Goal: Task Accomplishment & Management: Manage account settings

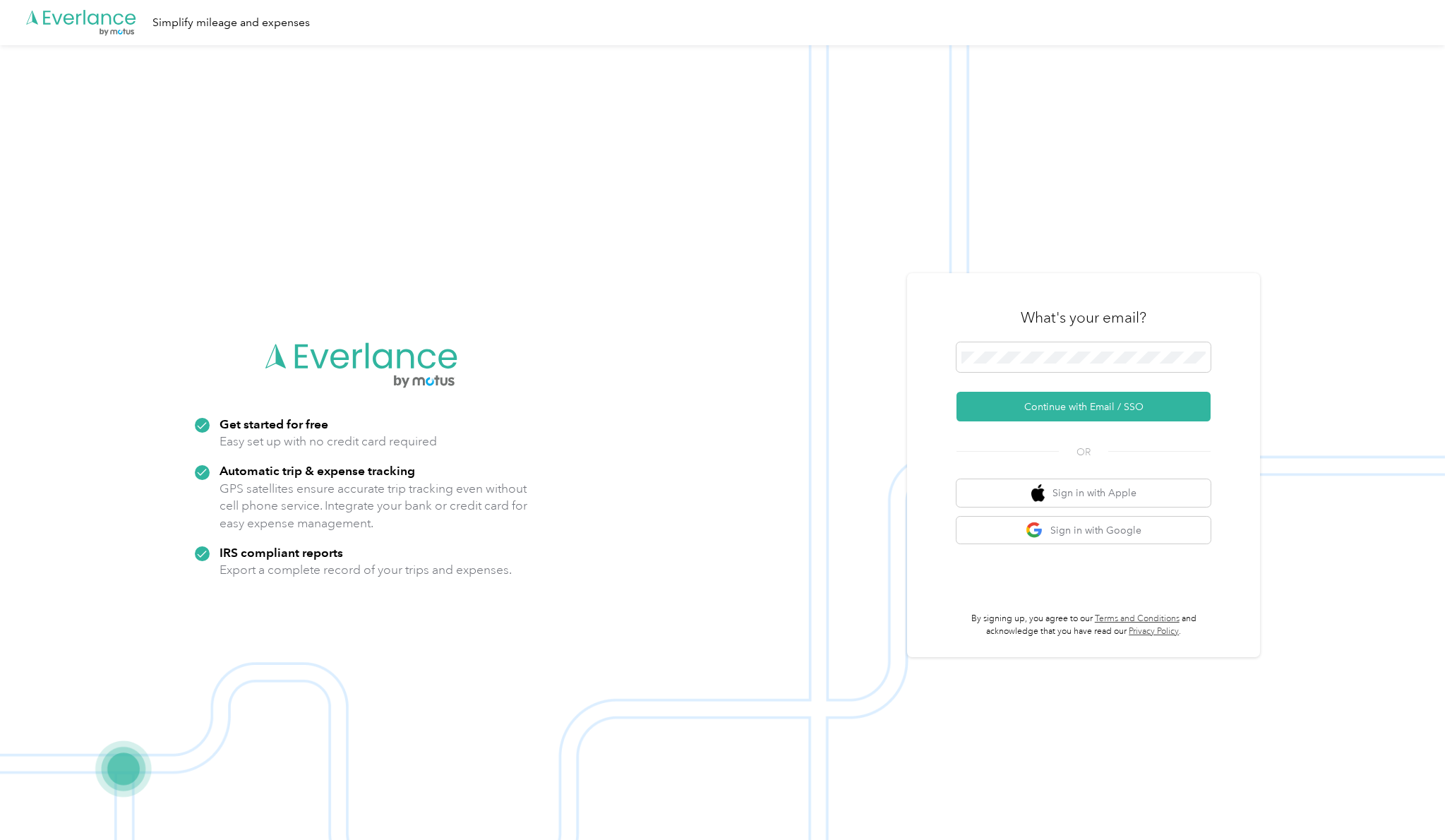
click at [1103, 387] on form "Continue with Email / SSO" at bounding box center [1084, 381] width 254 height 79
click at [1111, 405] on button "Continue with Email / SSO" at bounding box center [1084, 406] width 254 height 30
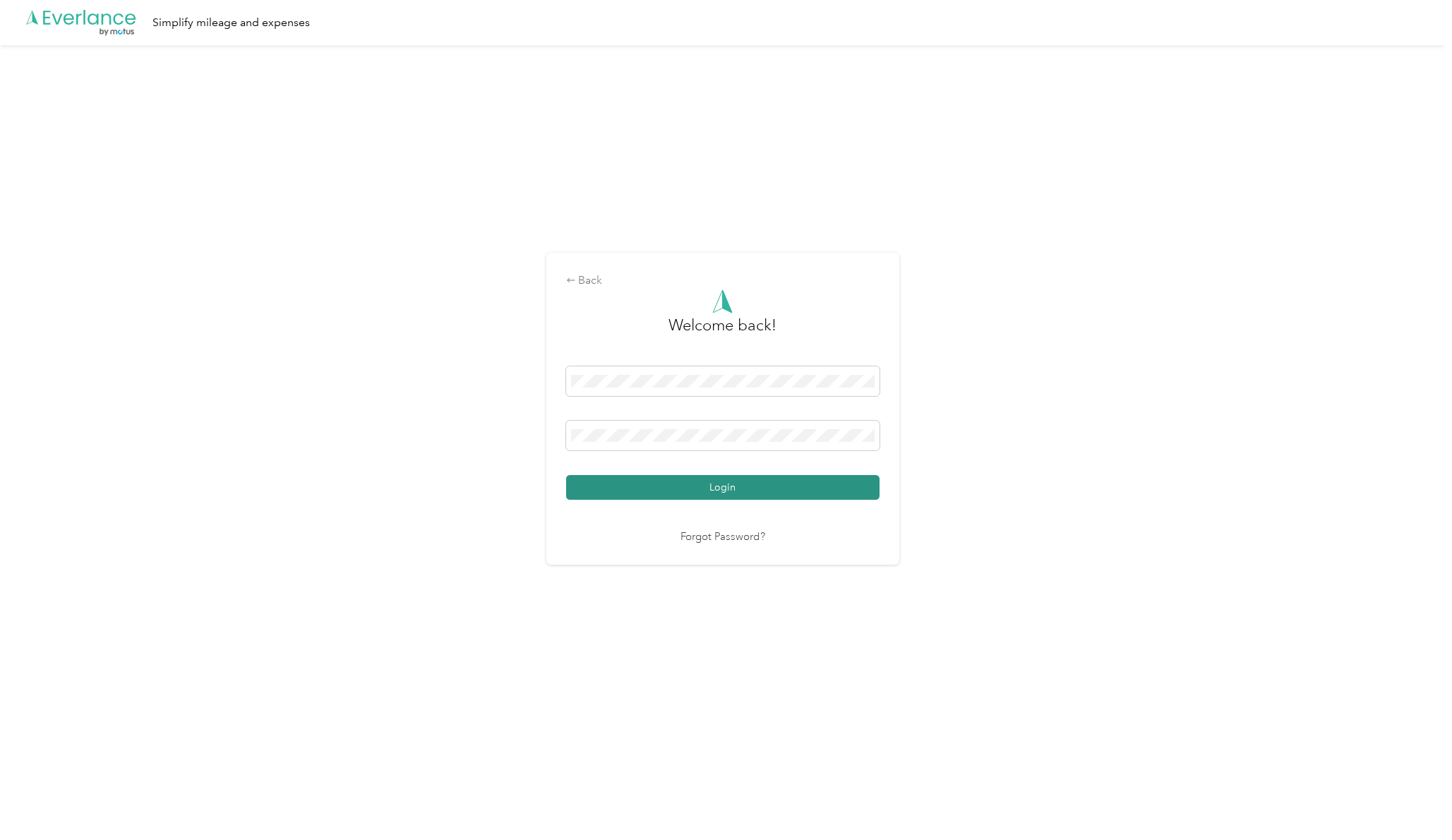
click at [720, 488] on button "Login" at bounding box center [723, 487] width 314 height 25
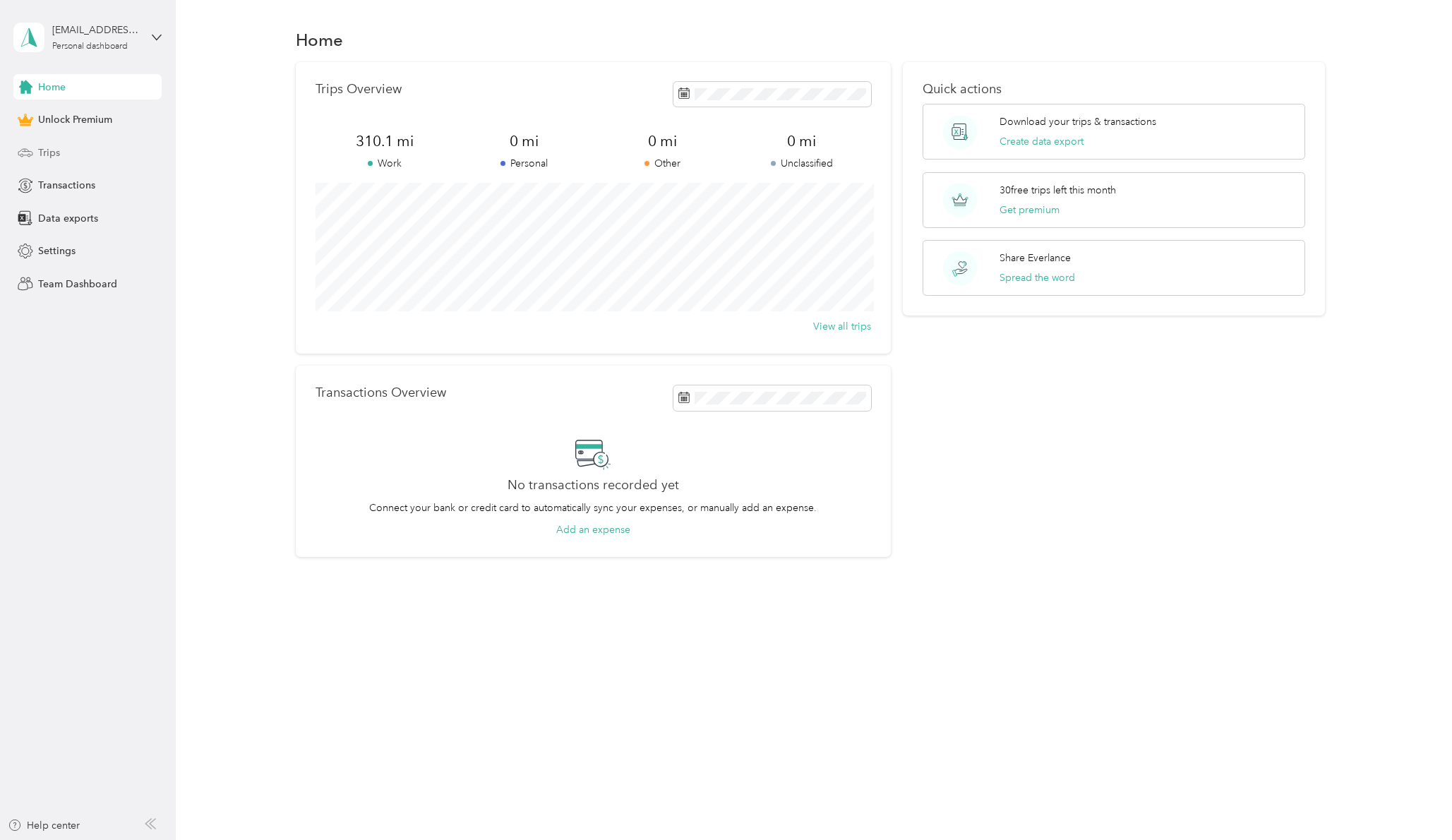
click at [103, 144] on div "Trips" at bounding box center [87, 152] width 148 height 26
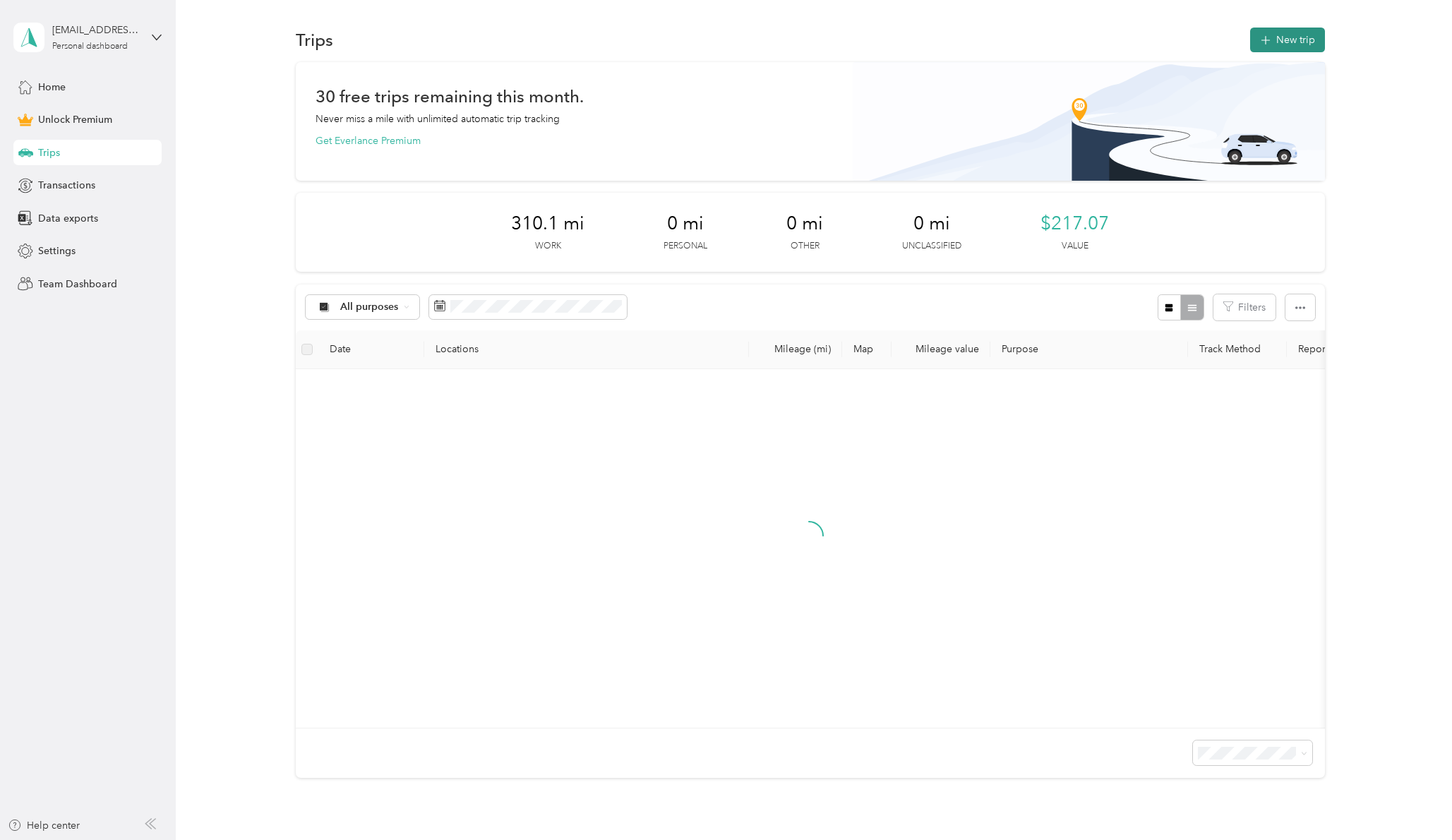
click at [1298, 38] on button "New trip" at bounding box center [1287, 40] width 75 height 25
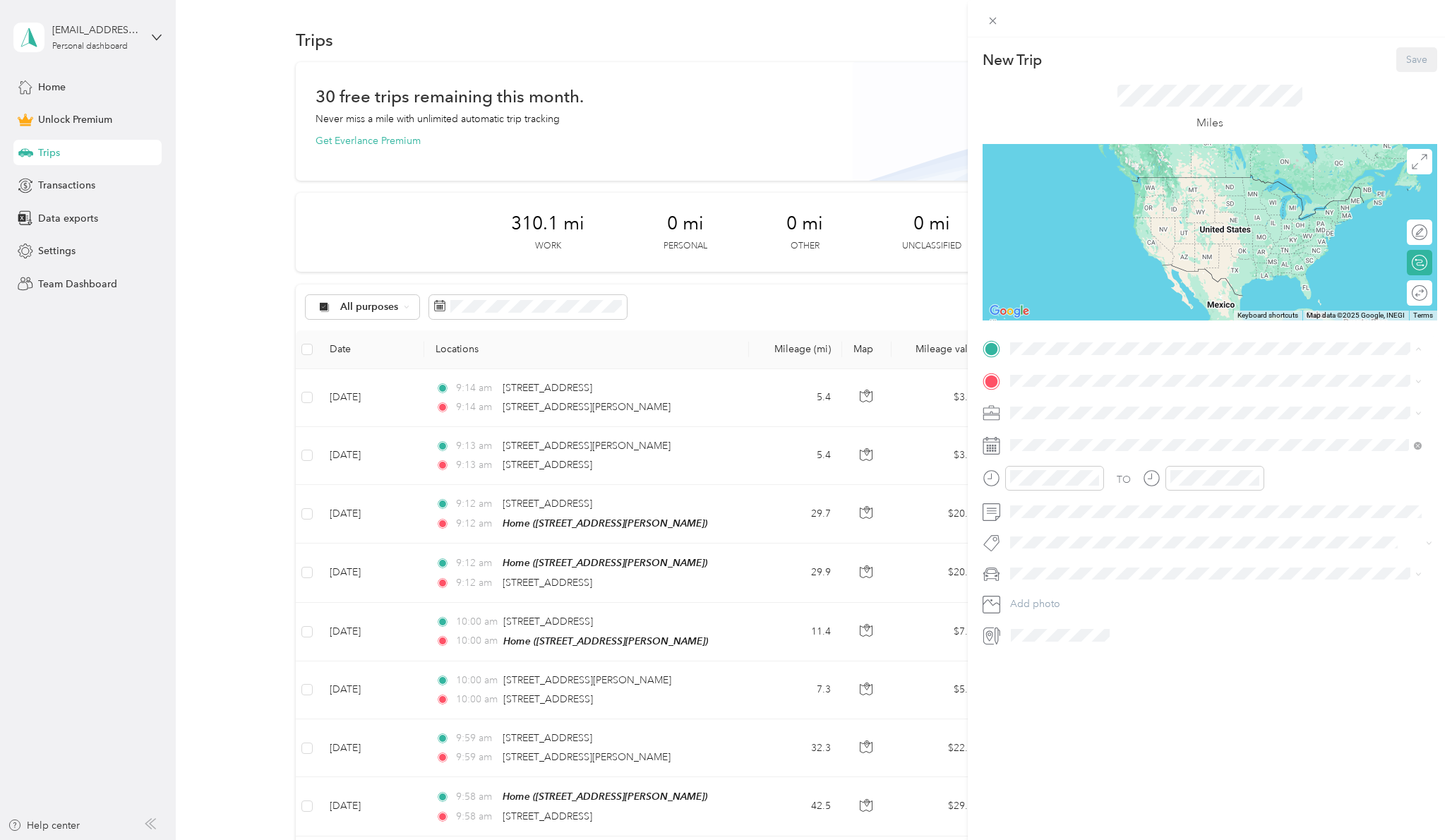
click at [1114, 411] on div "Home [STREET_ADDRESS][PERSON_NAME]" at bounding box center [1227, 420] width 380 height 44
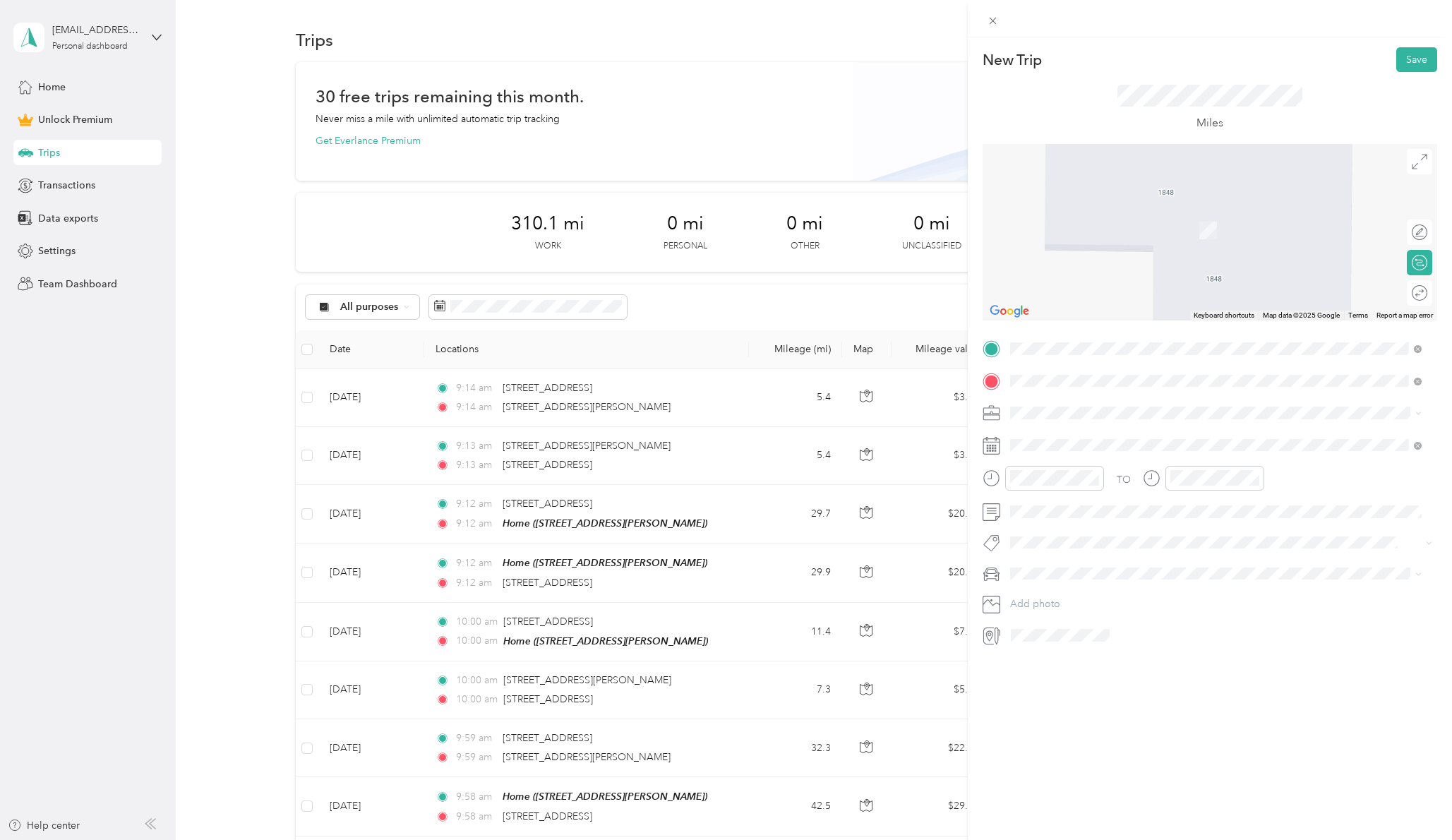
click at [1096, 438] on span "[STREET_ADDRESS][US_STATE]" at bounding box center [1108, 432] width 141 height 12
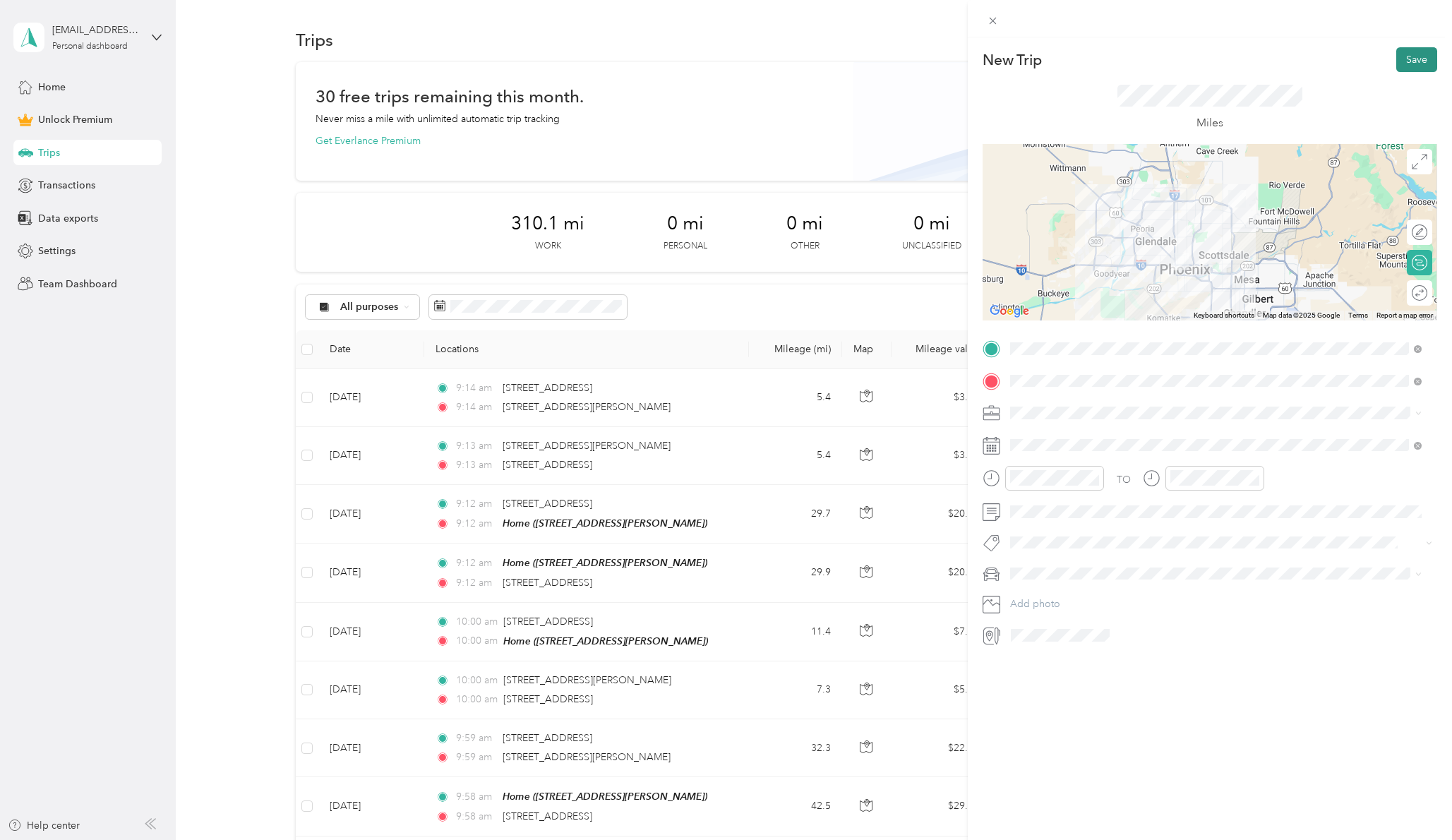
click at [1405, 52] on button "Save" at bounding box center [1417, 60] width 41 height 25
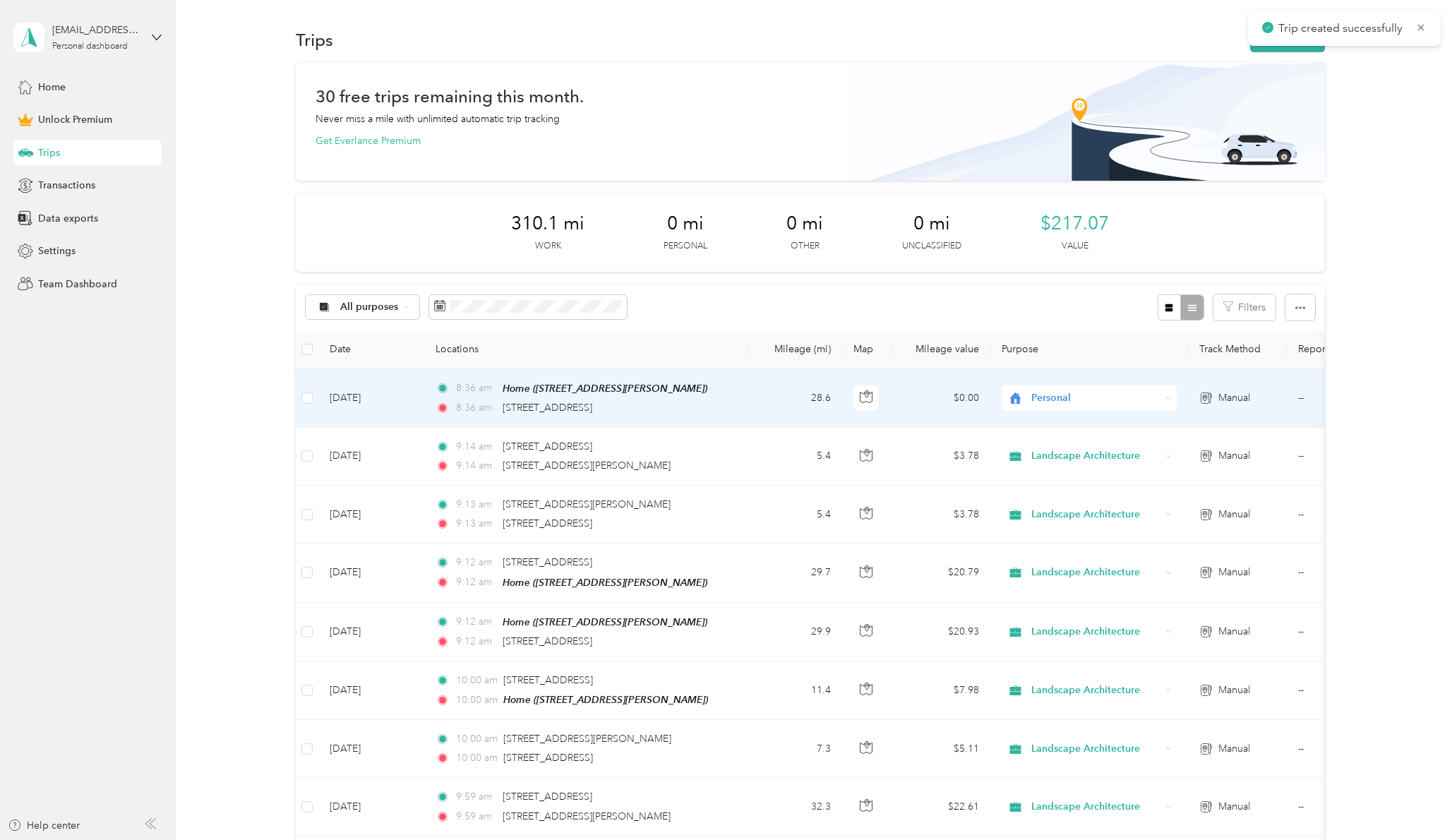
click at [1061, 399] on span "Personal" at bounding box center [1095, 397] width 129 height 15
click at [1069, 430] on li "Work" at bounding box center [1090, 424] width 175 height 25
click at [1033, 397] on span "Work" at bounding box center [1095, 397] width 129 height 15
click at [1076, 477] on span "Landscape Architecture" at bounding box center [1101, 473] width 131 height 15
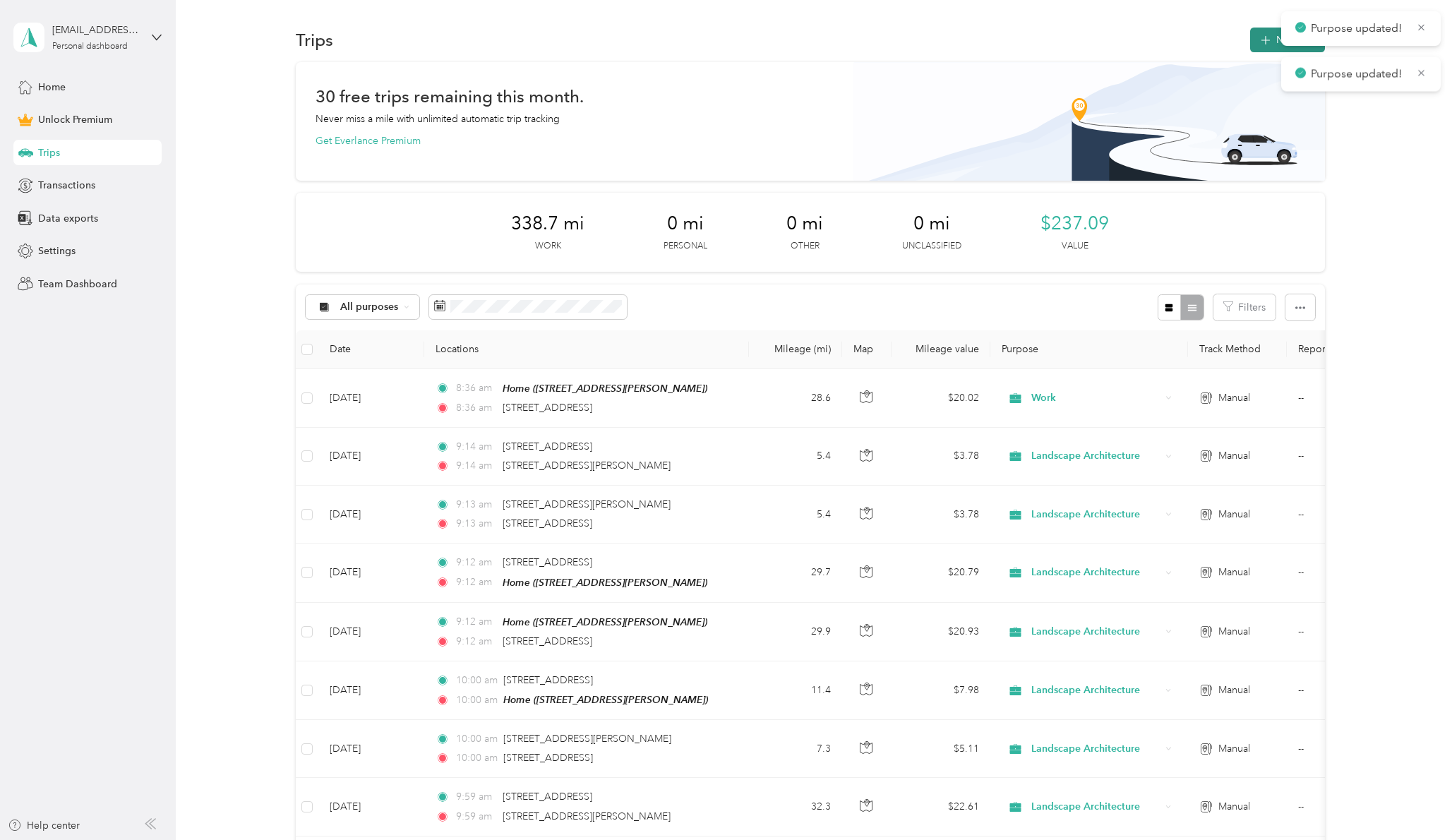
click at [1271, 42] on button "New trip" at bounding box center [1287, 40] width 75 height 25
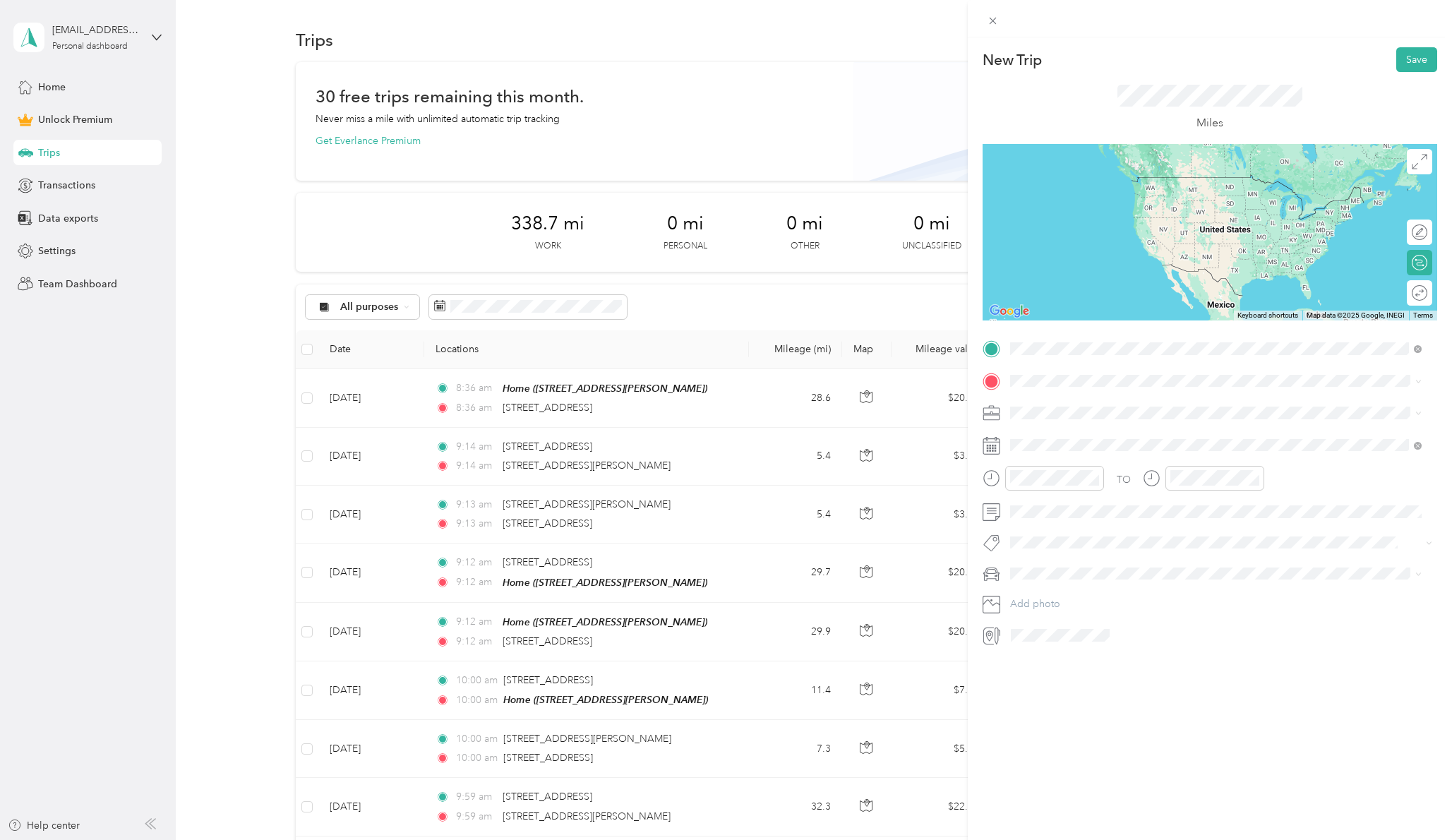
click at [1169, 394] on span "[STREET_ADDRESS][US_STATE]" at bounding box center [1108, 399] width 141 height 12
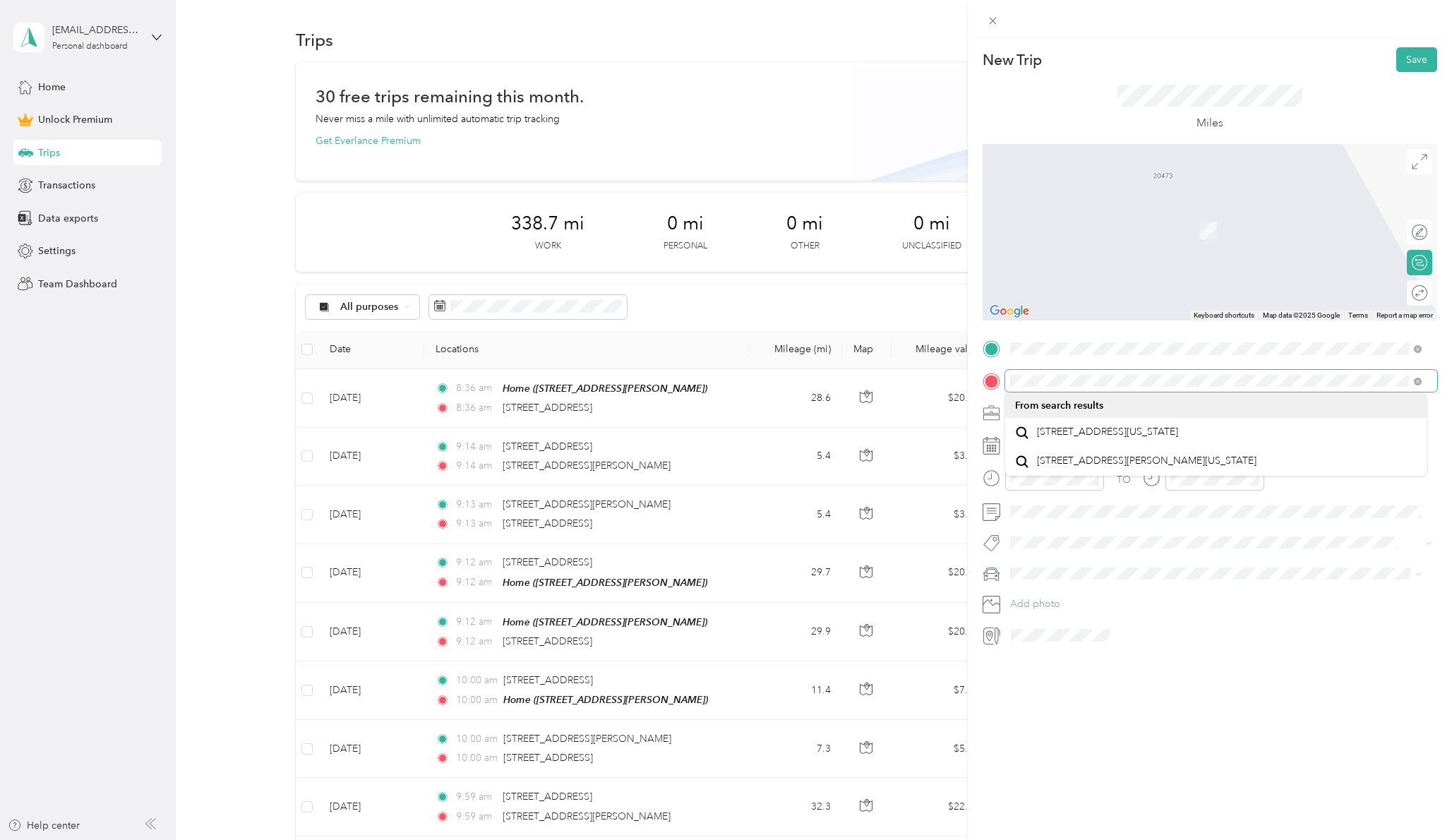
click at [909, 378] on div "New Trip Save This trip cannot be edited because it is either under review, app…" at bounding box center [726, 420] width 1452 height 840
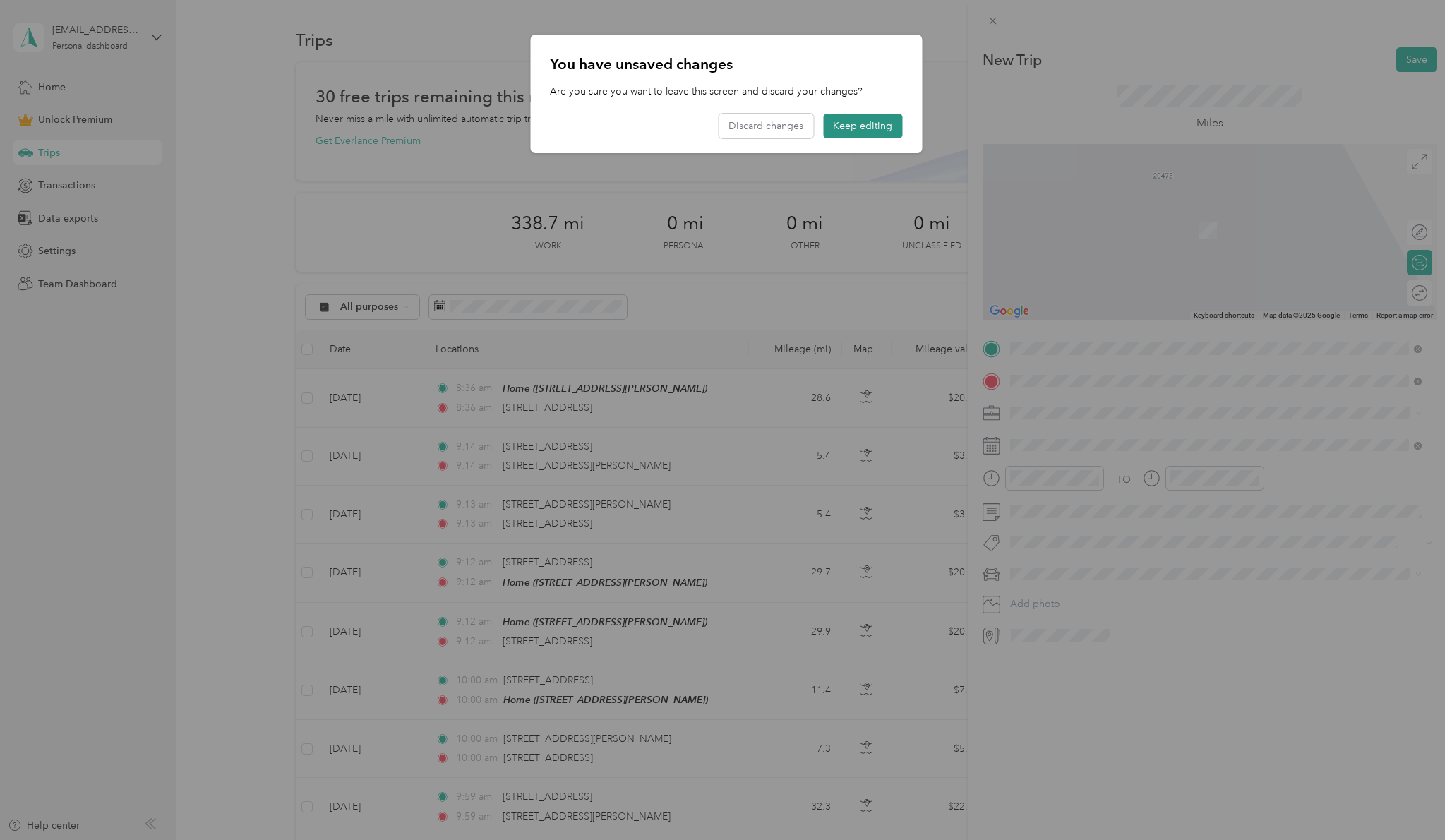
click at [871, 128] on button "Keep editing" at bounding box center [863, 126] width 79 height 25
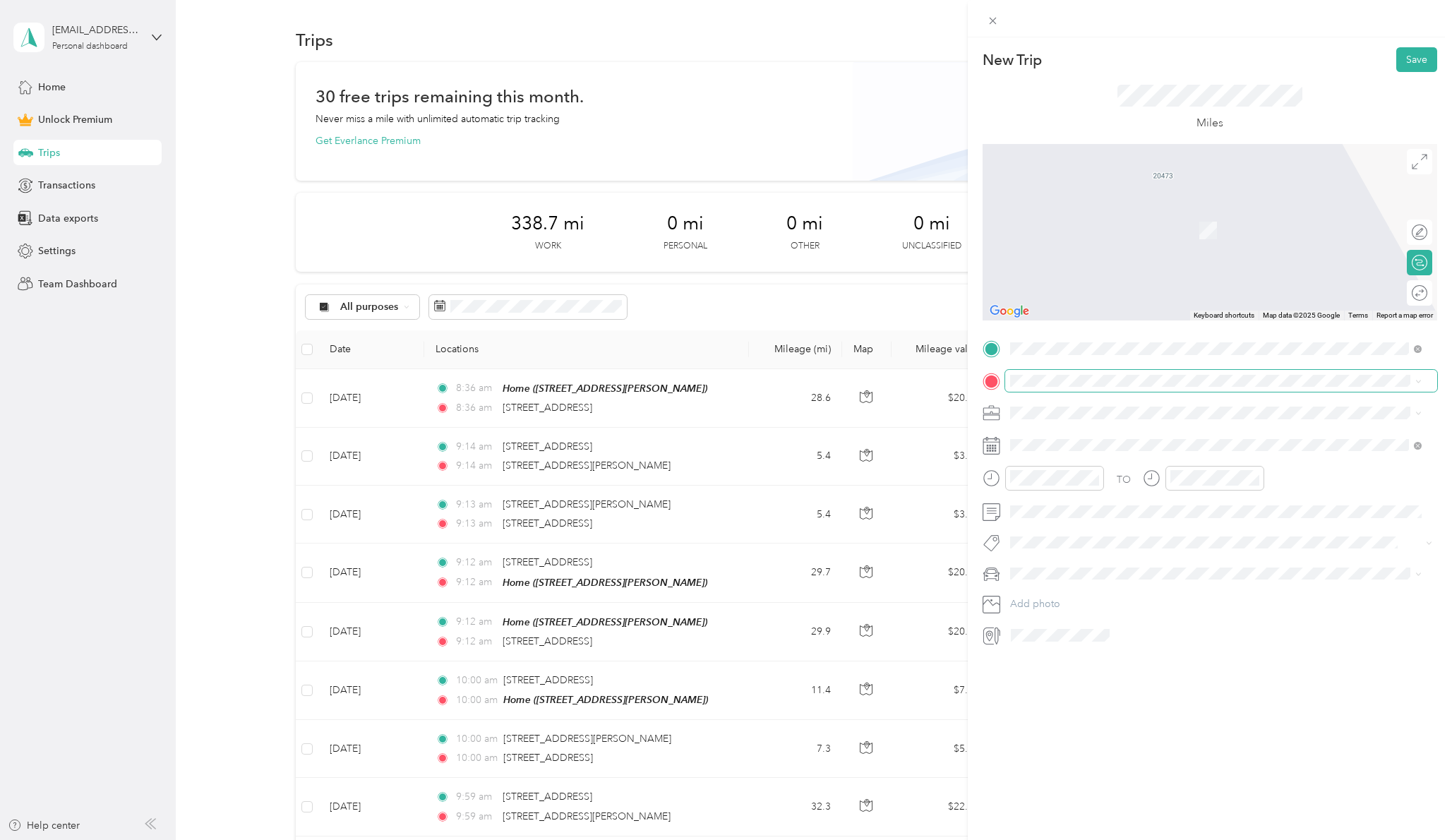
click at [1037, 371] on span at bounding box center [1221, 381] width 432 height 23
click at [1060, 430] on span "[STREET_ADDRESS][PERSON_NAME][US_STATE]" at bounding box center [1146, 432] width 220 height 12
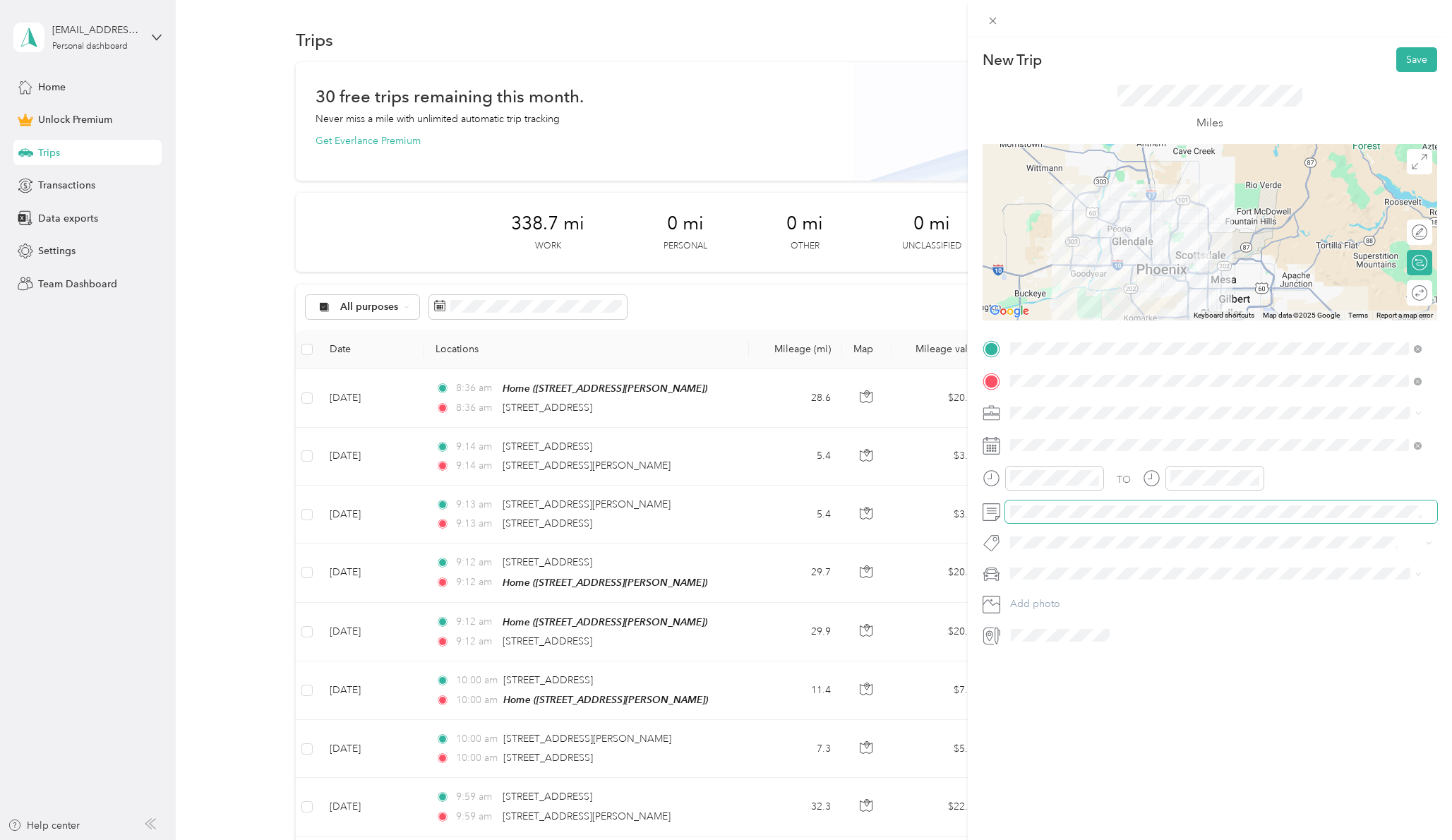
click at [1066, 505] on span at bounding box center [1221, 511] width 432 height 23
click at [1397, 57] on button "Save" at bounding box center [1417, 60] width 41 height 25
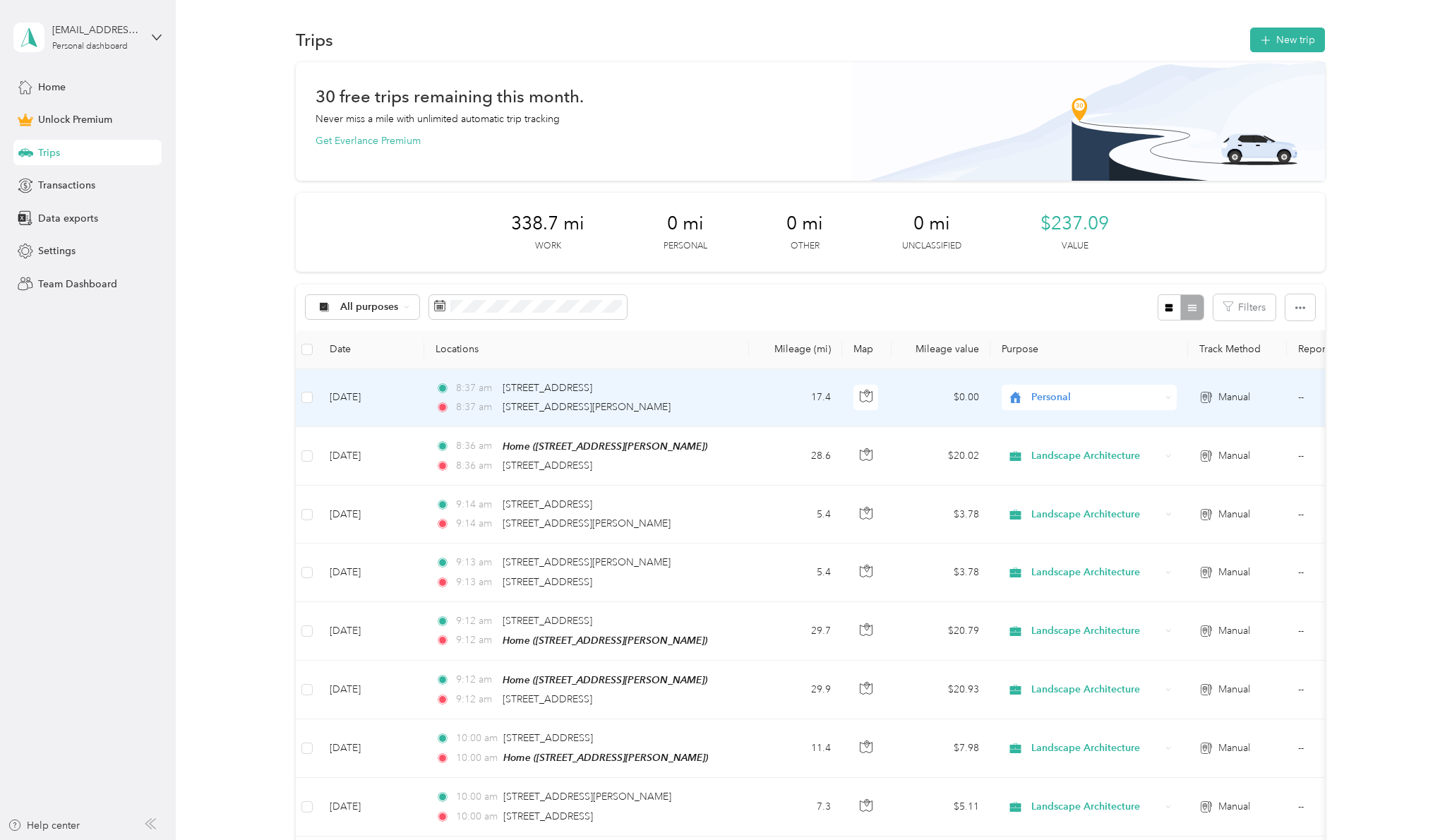
click at [1063, 392] on span "Personal" at bounding box center [1095, 397] width 129 height 15
click at [1054, 464] on li "Landscape Architecture" at bounding box center [1090, 473] width 175 height 25
